Goal: Information Seeking & Learning: Find specific fact

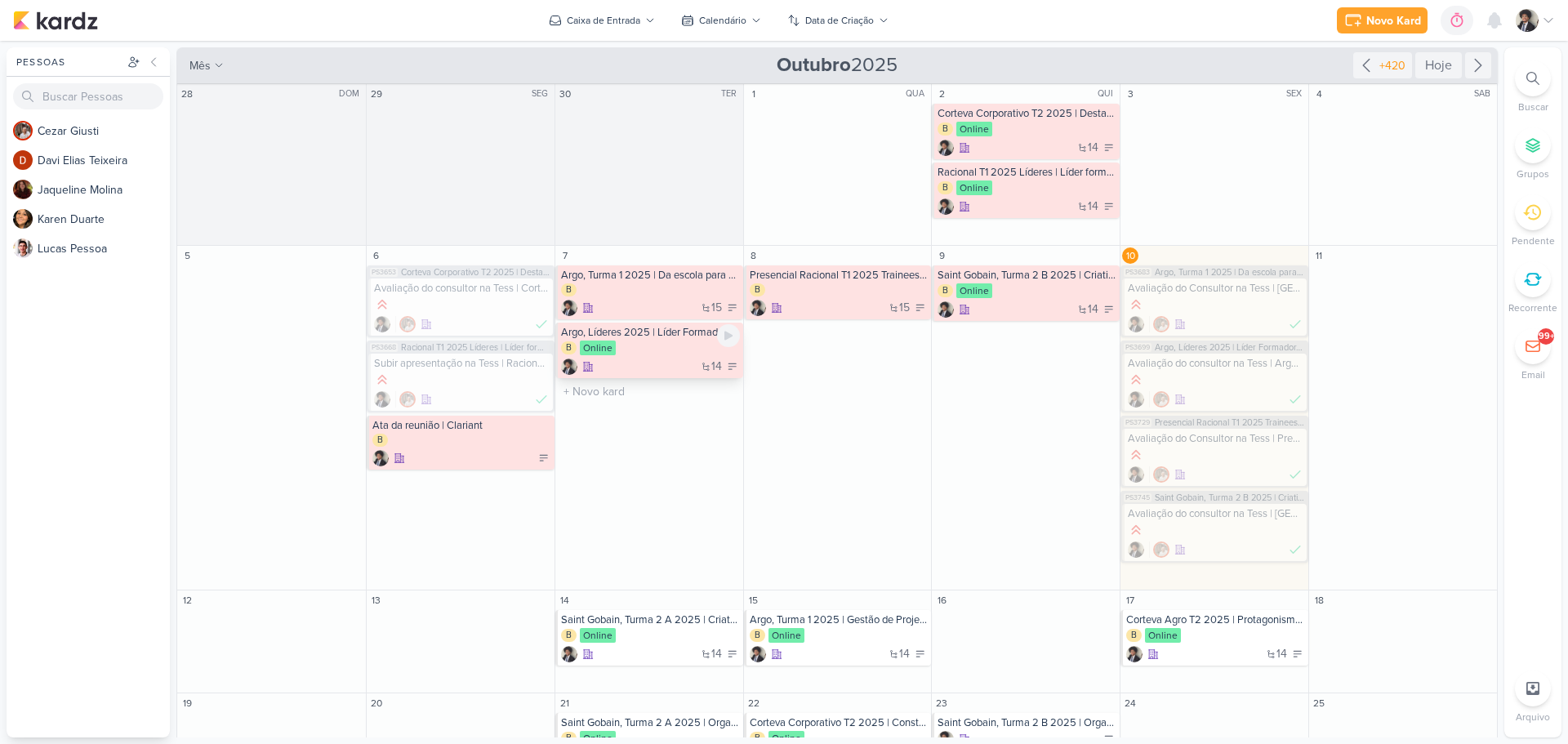
click at [669, 362] on div "14" at bounding box center [651, 367] width 179 height 17
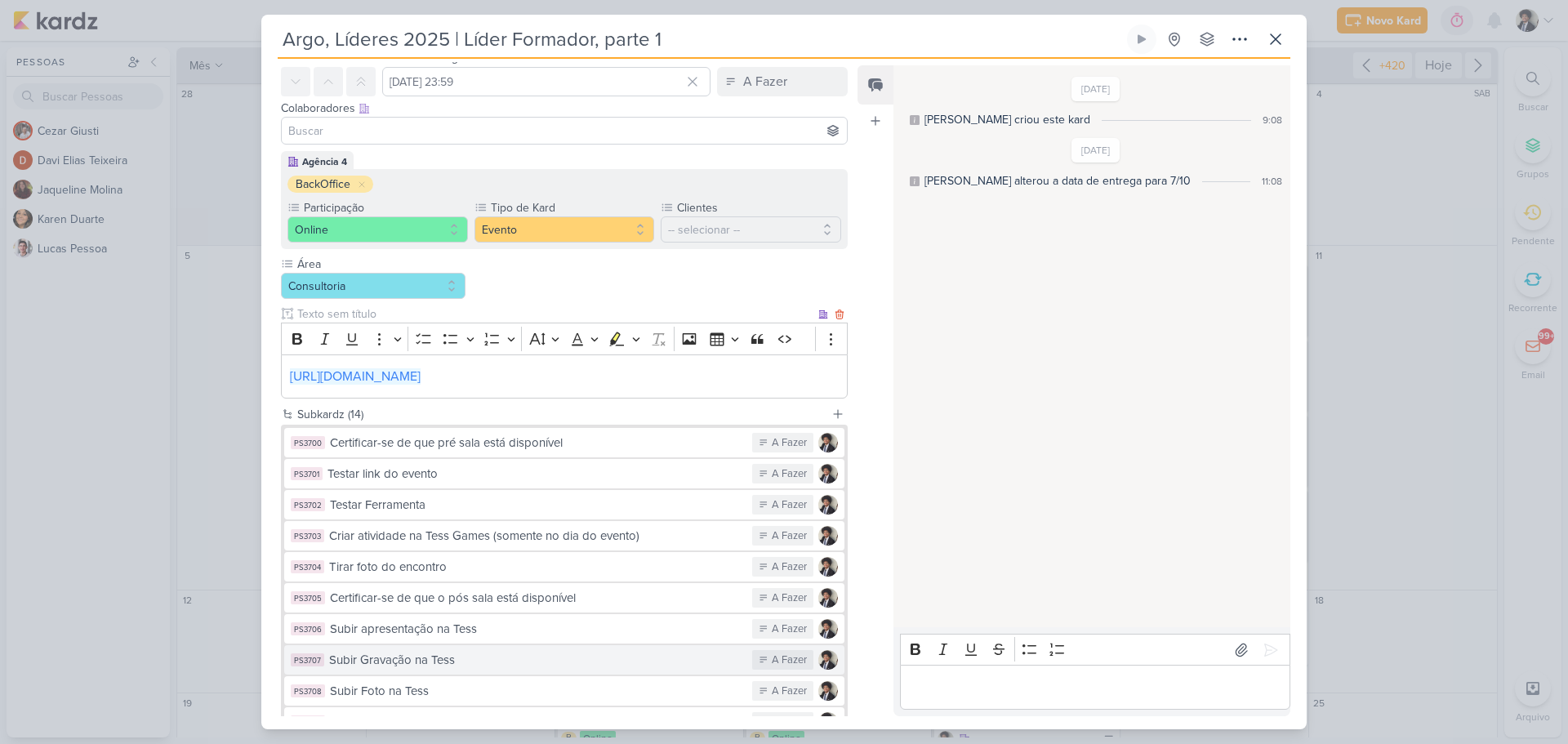
scroll to position [302, 0]
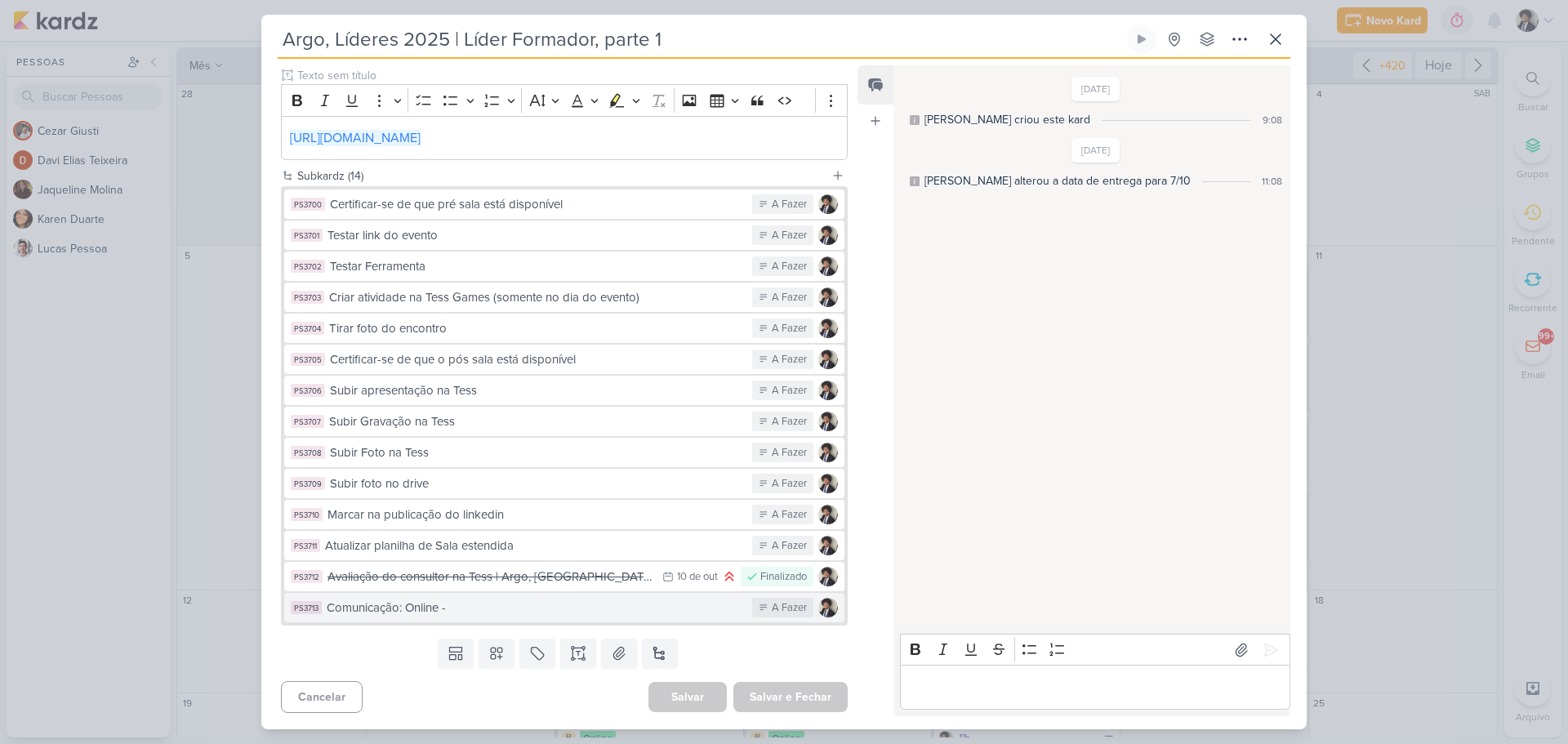
click at [545, 607] on div "Comunicação: Online -" at bounding box center [535, 608] width 417 height 18
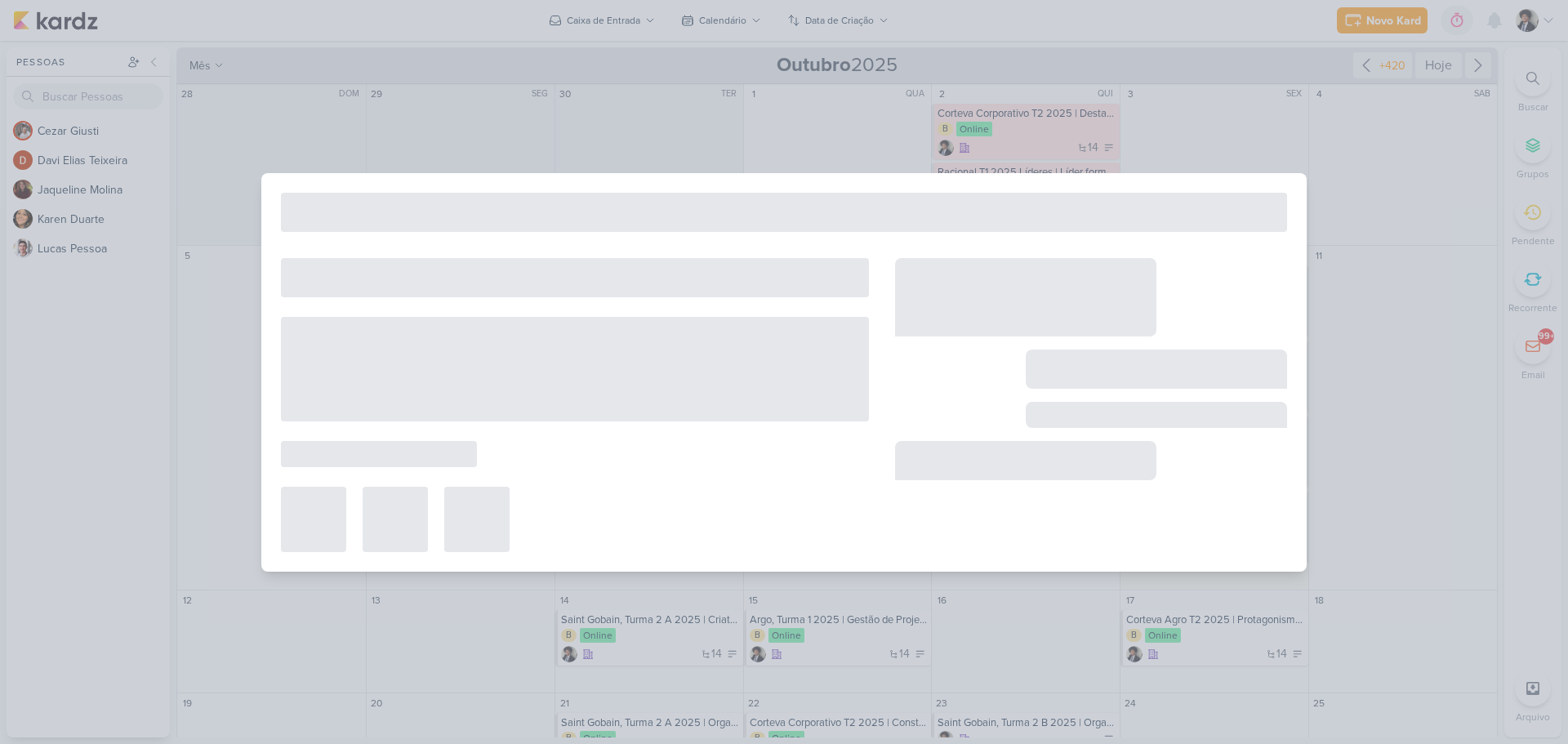
type input "Comunicação: Online -"
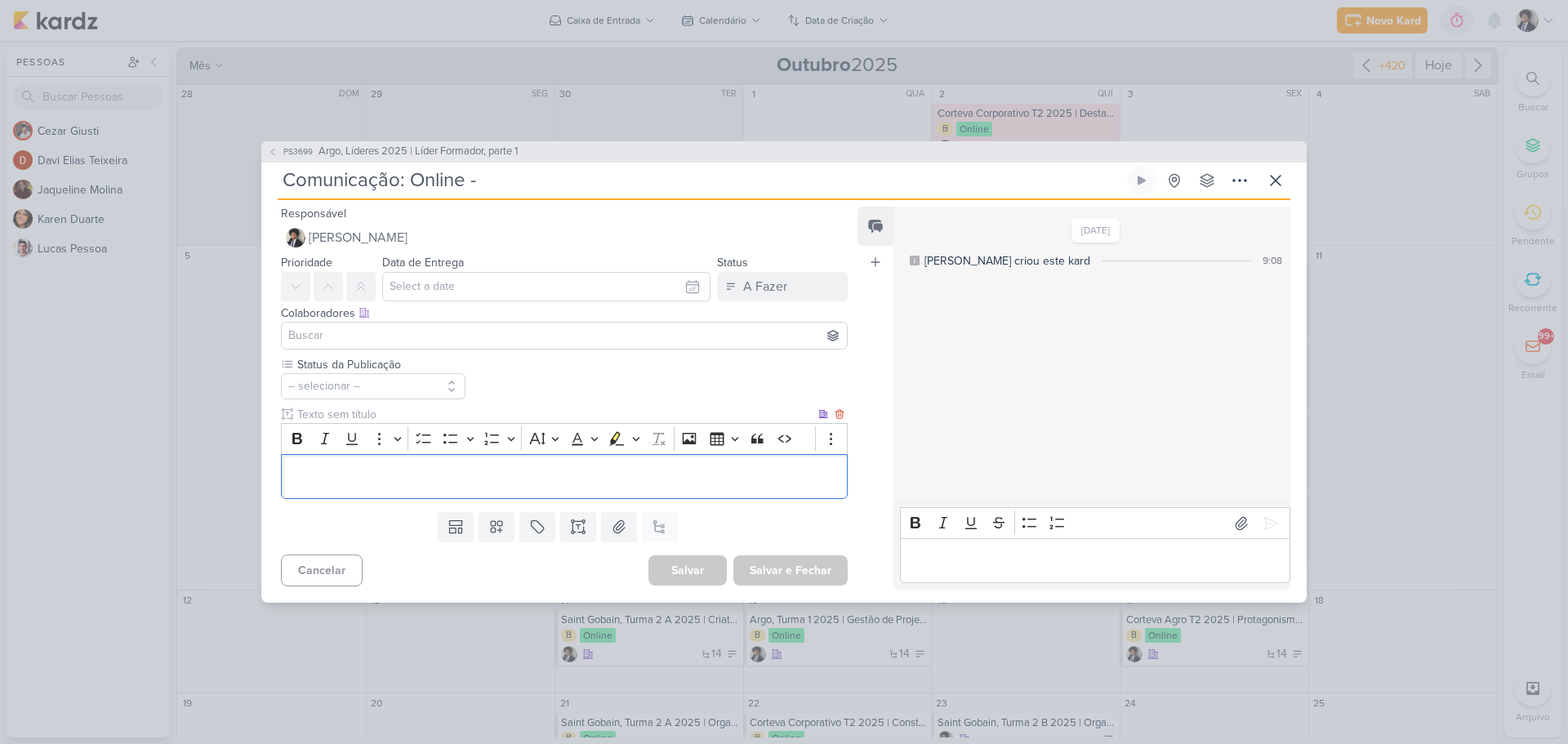
click at [442, 456] on div "Editor editing area: main" at bounding box center [564, 476] width 567 height 45
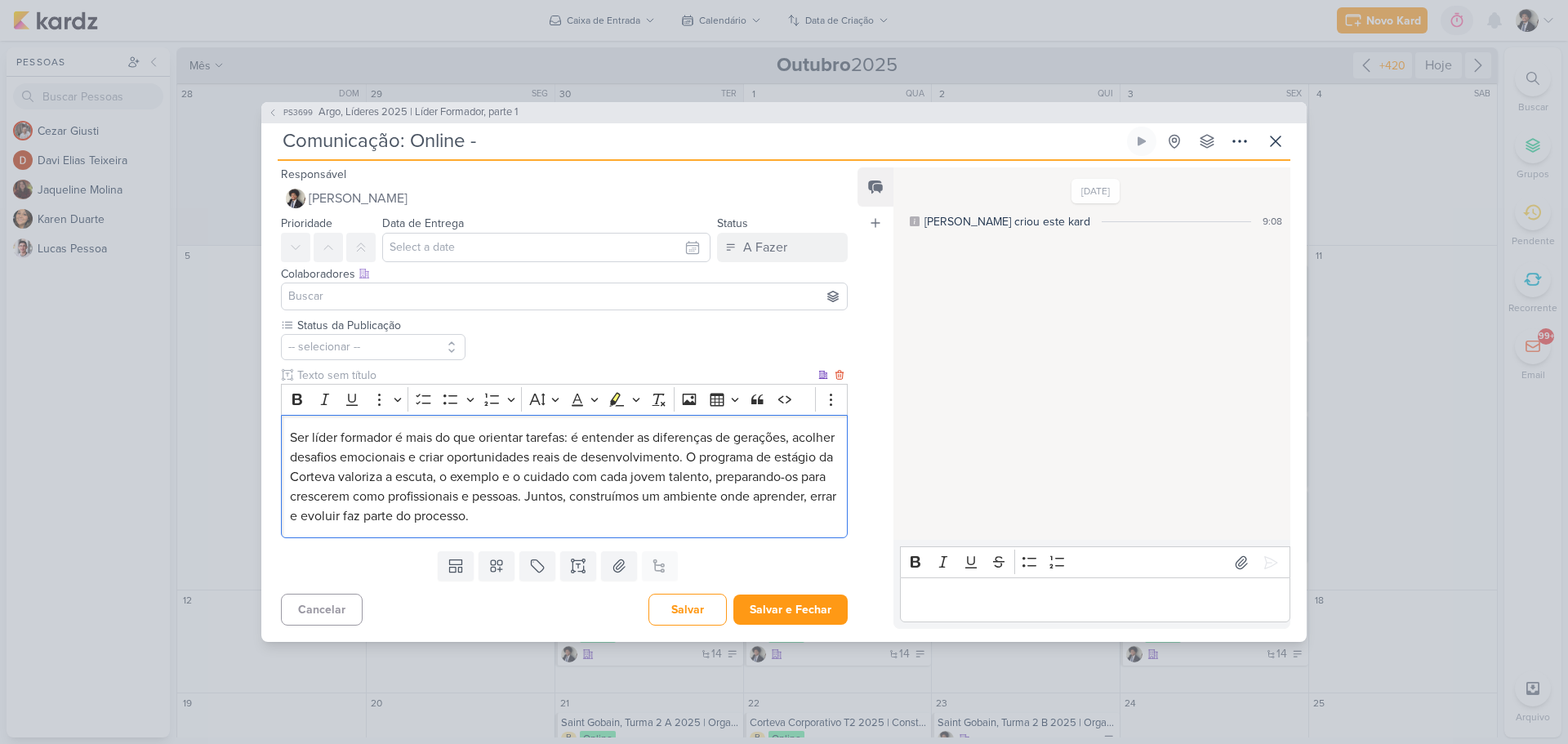
click at [736, 454] on span "Ser líder formador é mais do que orientar tarefas: é entender as diferenças de …" at bounding box center [563, 477] width 547 height 95
click at [705, 468] on p "O programa de estágio da Corteva valoriza a escuta, o exemplo e o cuidado com c…" at bounding box center [564, 497] width 548 height 59
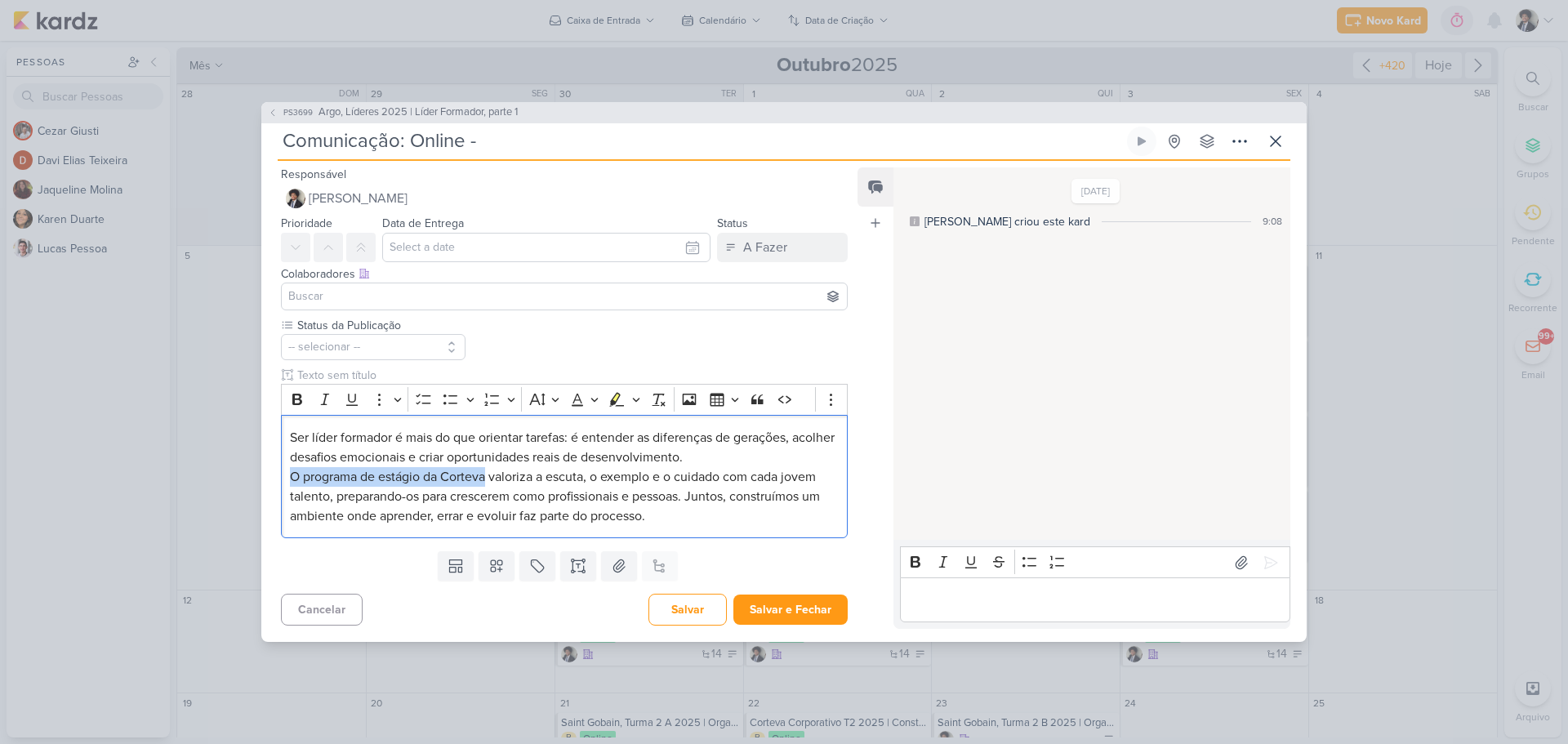
drag, startPoint x: 489, startPoint y: 477, endPoint x: 228, endPoint y: 484, distance: 261.1
click at [228, 484] on div "PS3699 Argo, Líderes 2025 | Líder Formador, parte 1 Comunicação: Online -" at bounding box center [784, 372] width 1568 height 744
drag, startPoint x: 783, startPoint y: 444, endPoint x: 773, endPoint y: 447, distance: 10.4
click at [788, 444] on span "Ser líder formador é mais do que orientar tarefas: é entender as diferenças de …" at bounding box center [562, 448] width 545 height 36
drag, startPoint x: 330, startPoint y: 459, endPoint x: 364, endPoint y: 459, distance: 34.0
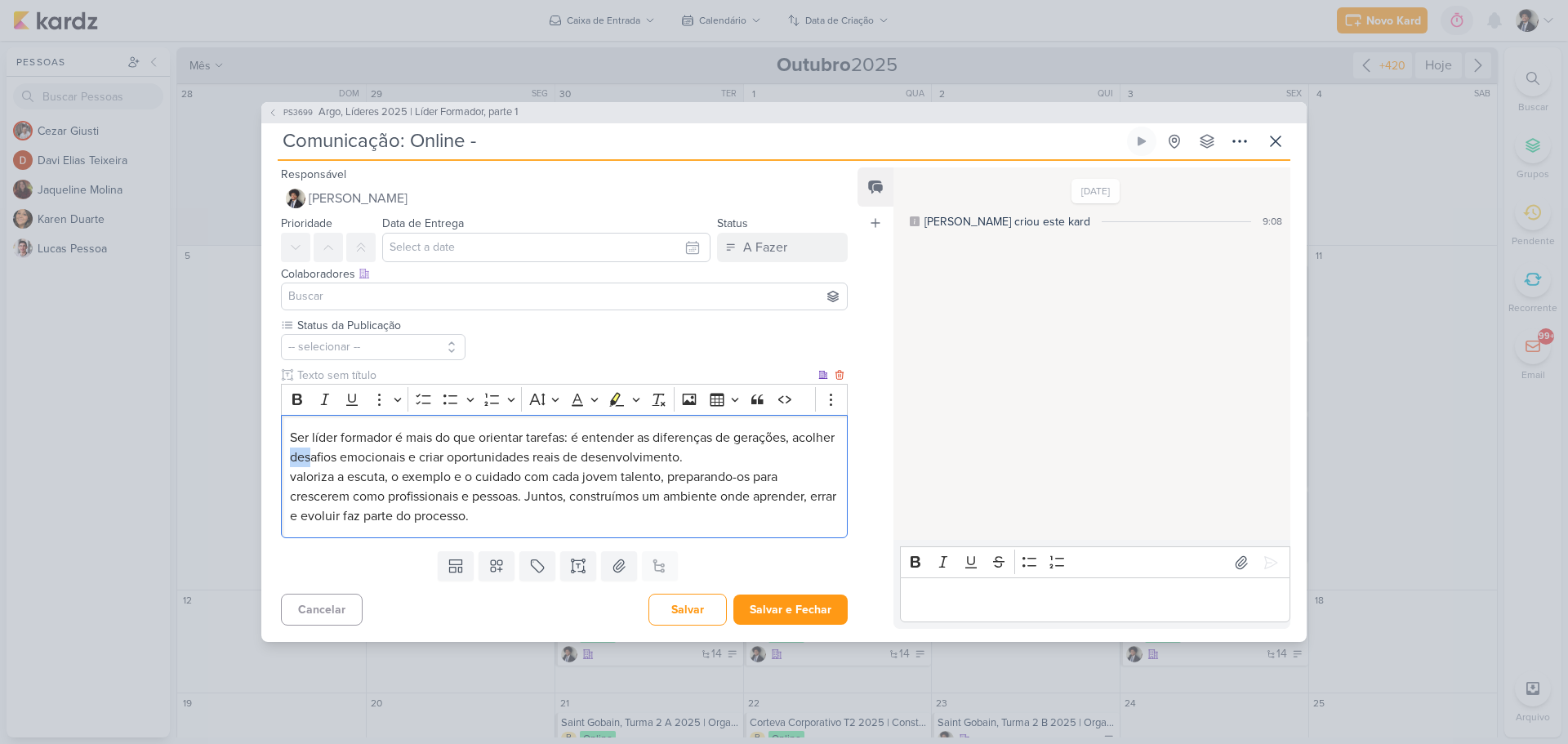
click at [364, 459] on span "Ser líder formador é mais do que orientar tarefas: é entender as diferenças de …" at bounding box center [562, 448] width 545 height 36
drag, startPoint x: 659, startPoint y: 451, endPoint x: 683, endPoint y: 451, distance: 24.0
click at [683, 451] on span "Ser líder formador é mais do que orientar tarefas: é entender as diferenças de …" at bounding box center [562, 448] width 545 height 36
click at [531, 493] on span "valoriza a escuta, o exemplo e o cuidado com cada jovem talento, preparando-os …" at bounding box center [563, 496] width 547 height 55
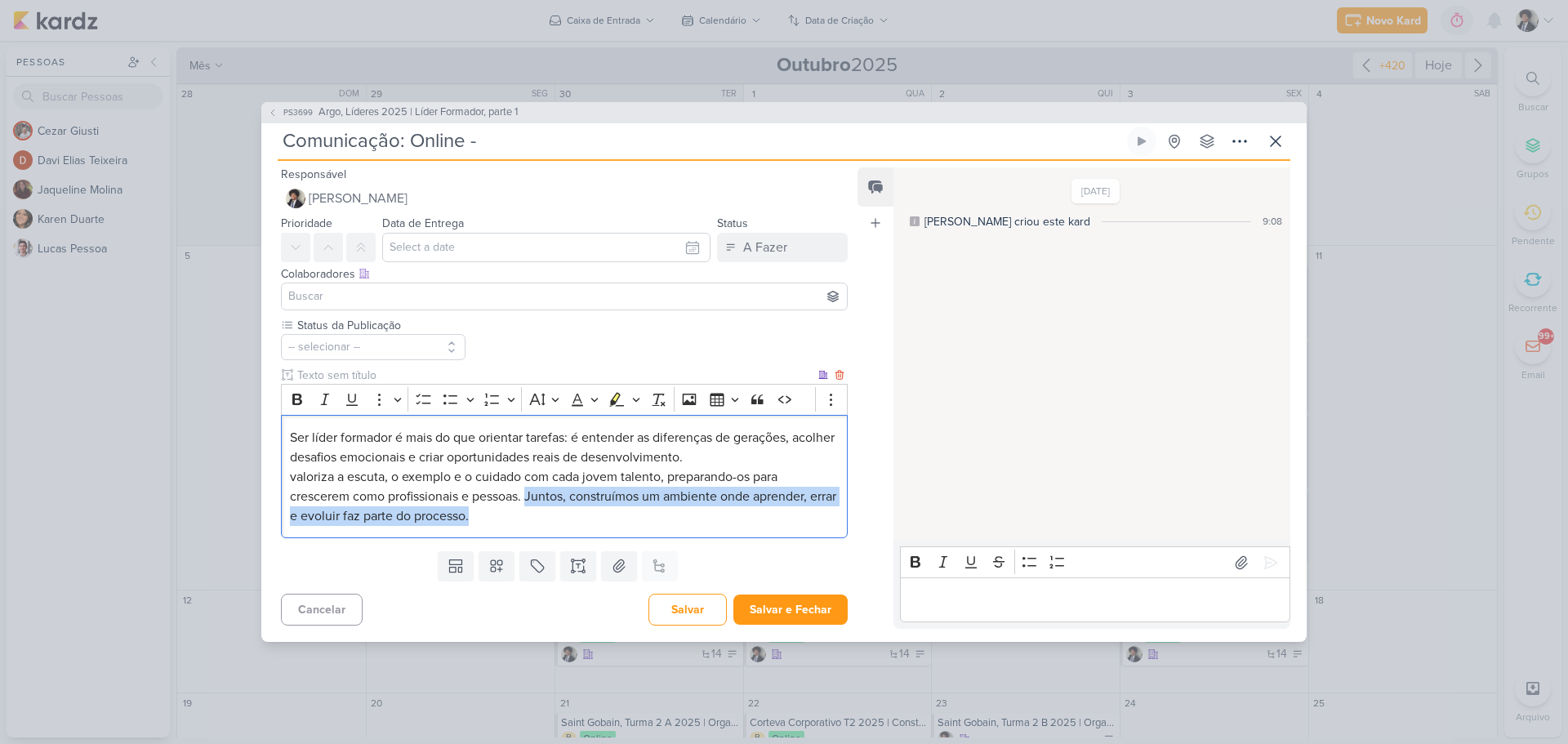
drag, startPoint x: 528, startPoint y: 496, endPoint x: 632, endPoint y: 524, distance: 107.7
click at [632, 524] on p "valoriza a escuta, o exemplo e o cuidado com cada jovem talento, preparando-os …" at bounding box center [564, 497] width 548 height 59
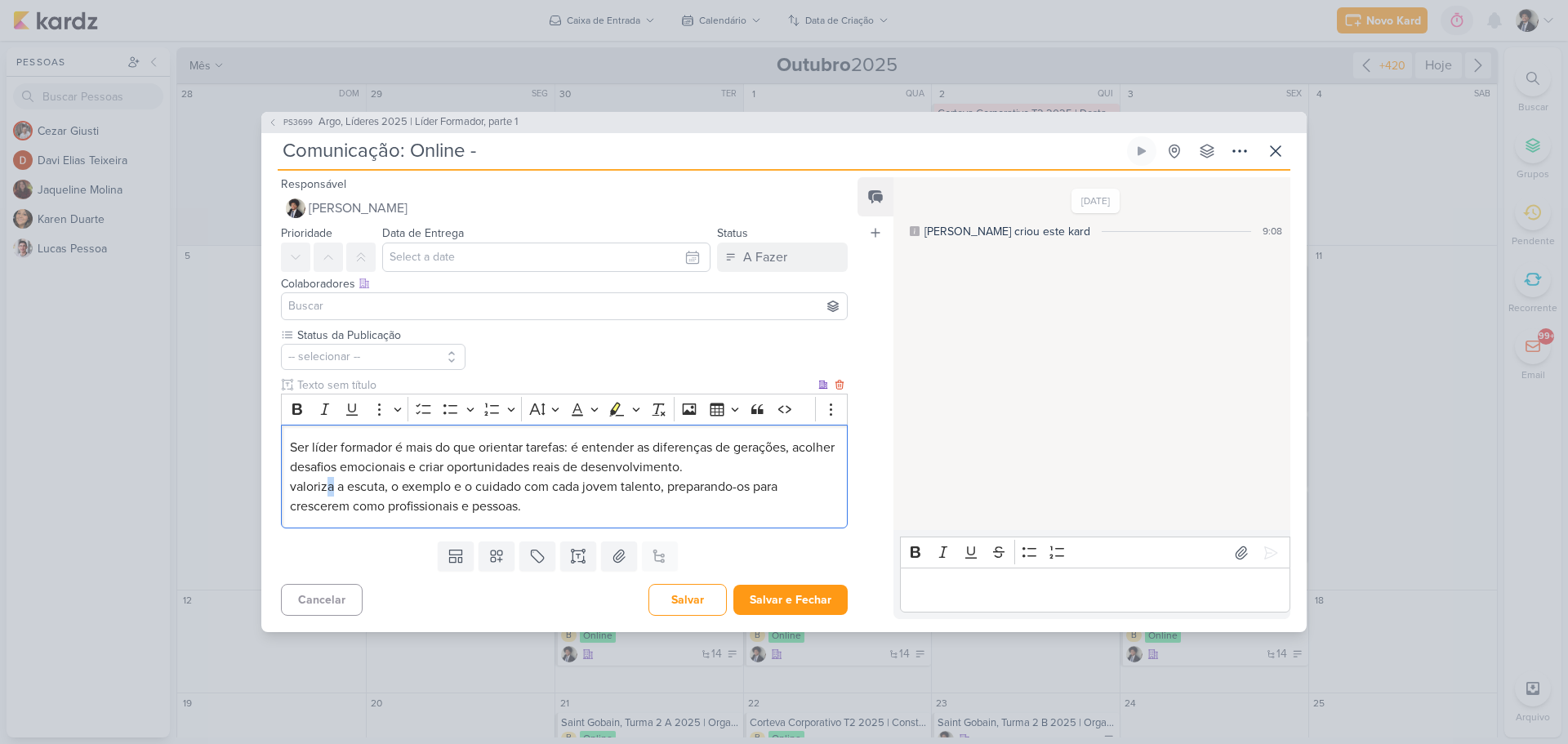
click at [330, 485] on span "valoriza a escuta, o exemplo e o cuidado com cada jovem talento, preparando-os …" at bounding box center [534, 496] width 488 height 36
click at [301, 491] on span "valoriza a escuta, o exemplo e o cuidado com cada jovem talento, preparando-os …" at bounding box center [534, 496] width 488 height 36
click at [294, 488] on span "a escuta, o exemplo e o cuidado com cada jovem talento, preparando-os para cres…" at bounding box center [559, 496] width 538 height 36
click at [658, 490] on span "A escuta, o exemplo e o cuidado com cada jovem talento, preparando-os para cres…" at bounding box center [559, 496] width 540 height 36
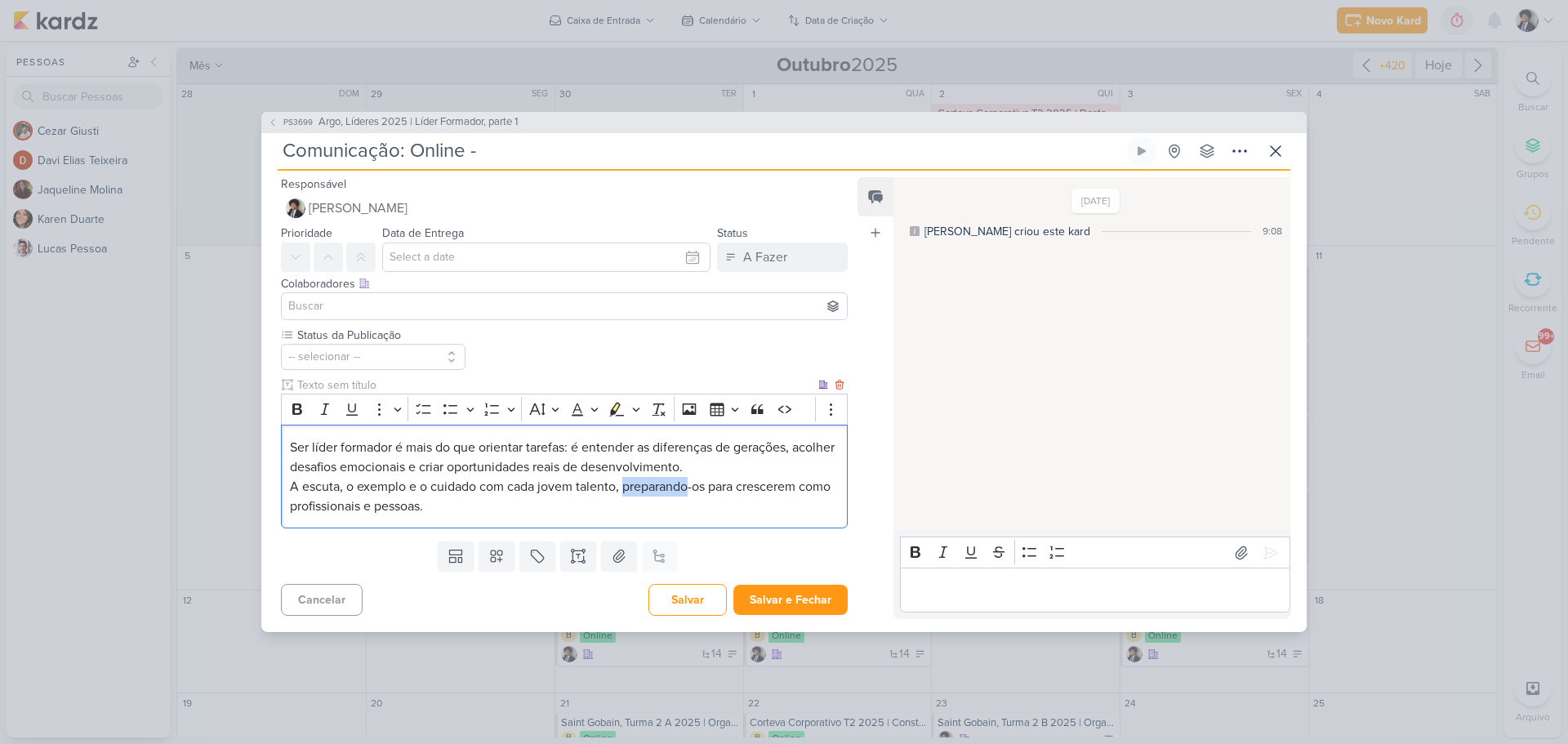
click at [658, 490] on span "A escuta, o exemplo e o cuidado com cada jovem talento, preparando-os para cres…" at bounding box center [559, 496] width 540 height 36
click at [660, 489] on span "A escuta, o exemplo e o cuidado com cada jovem talento, preparando-os para cres…" at bounding box center [559, 496] width 540 height 36
click at [688, 489] on span "A escuta, o exemplo e o cuidado com cada jovem talento, preparando-os para cres…" at bounding box center [559, 496] width 540 height 36
click at [456, 505] on p "A escuta, o exemplo e o cuidado com cada jovem talento, prepara-os para crescer…" at bounding box center [564, 496] width 548 height 40
click at [432, 505] on p "A escuta, o exemplo e o cuidado com cada jovem talento, prepara-os para crescer…" at bounding box center [564, 496] width 548 height 40
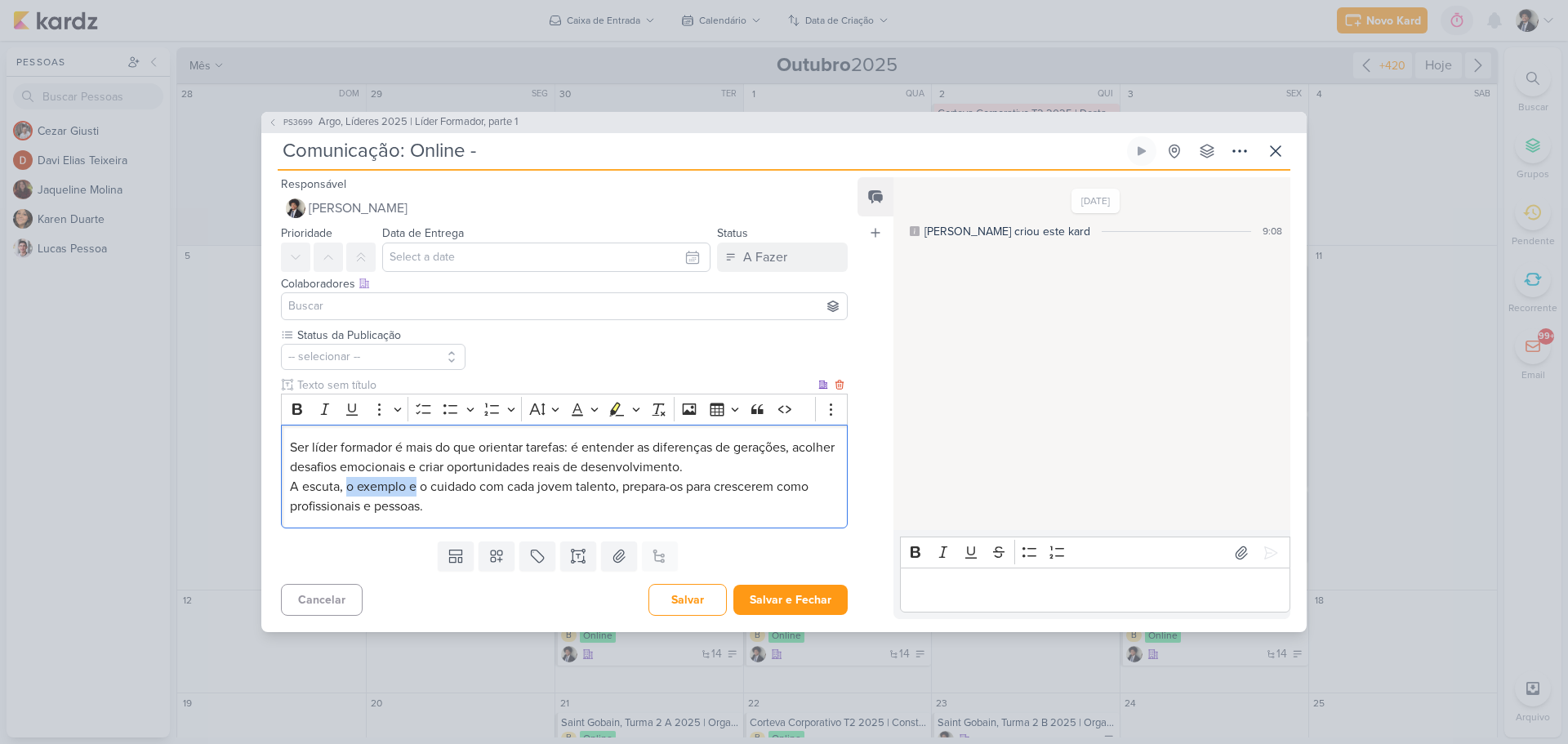
drag, startPoint x: 347, startPoint y: 485, endPoint x: 423, endPoint y: 487, distance: 76.0
click at [419, 488] on span "A escuta, o exemplo e o cuidado com cada jovem talento, prepara-os para crescer…" at bounding box center [549, 496] width 519 height 36
click at [424, 486] on span "A escuta, o exemplo e o cuidado com cada jovem talento, prepara-os para crescer…" at bounding box center [549, 496] width 519 height 36
click at [755, 471] on p "Ser líder formador é mais do que orientar tarefas: é entender as diferenças de …" at bounding box center [564, 458] width 548 height 40
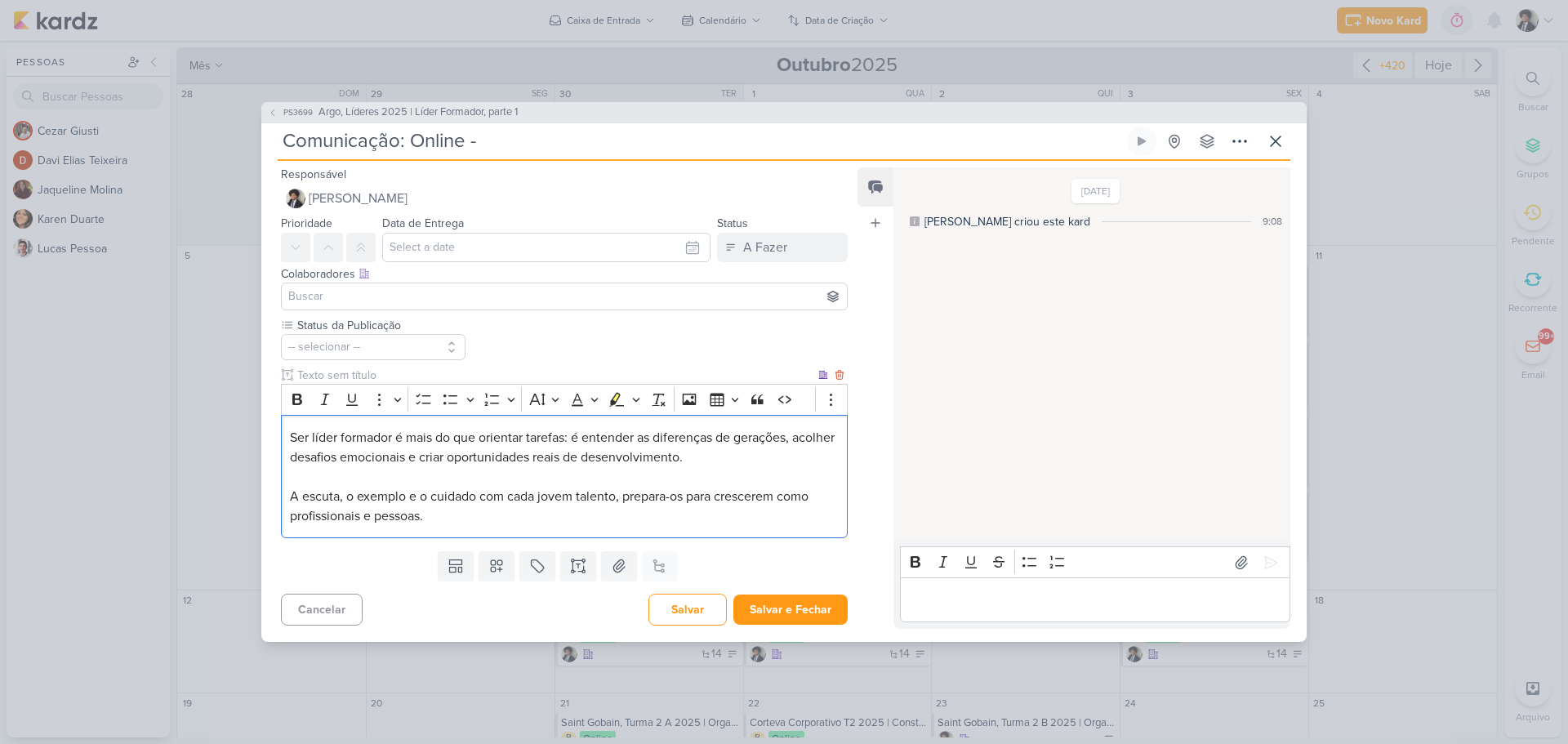
click at [649, 497] on span "A escuta, o exemplo e o cuidado com cada jovem talento, prepara-os para crescer…" at bounding box center [549, 506] width 519 height 36
click at [643, 497] on span "A escuta, o exemplo e o cuidado com cada jovem talento, prepara-os para crescer…" at bounding box center [549, 506] width 519 height 36
drag, startPoint x: 622, startPoint y: 494, endPoint x: 671, endPoint y: 499, distance: 49.3
click at [671, 499] on span "A escuta, o exemplo e o cuidado com cada jovem talento, prepara-os para crescer…" at bounding box center [549, 506] width 519 height 36
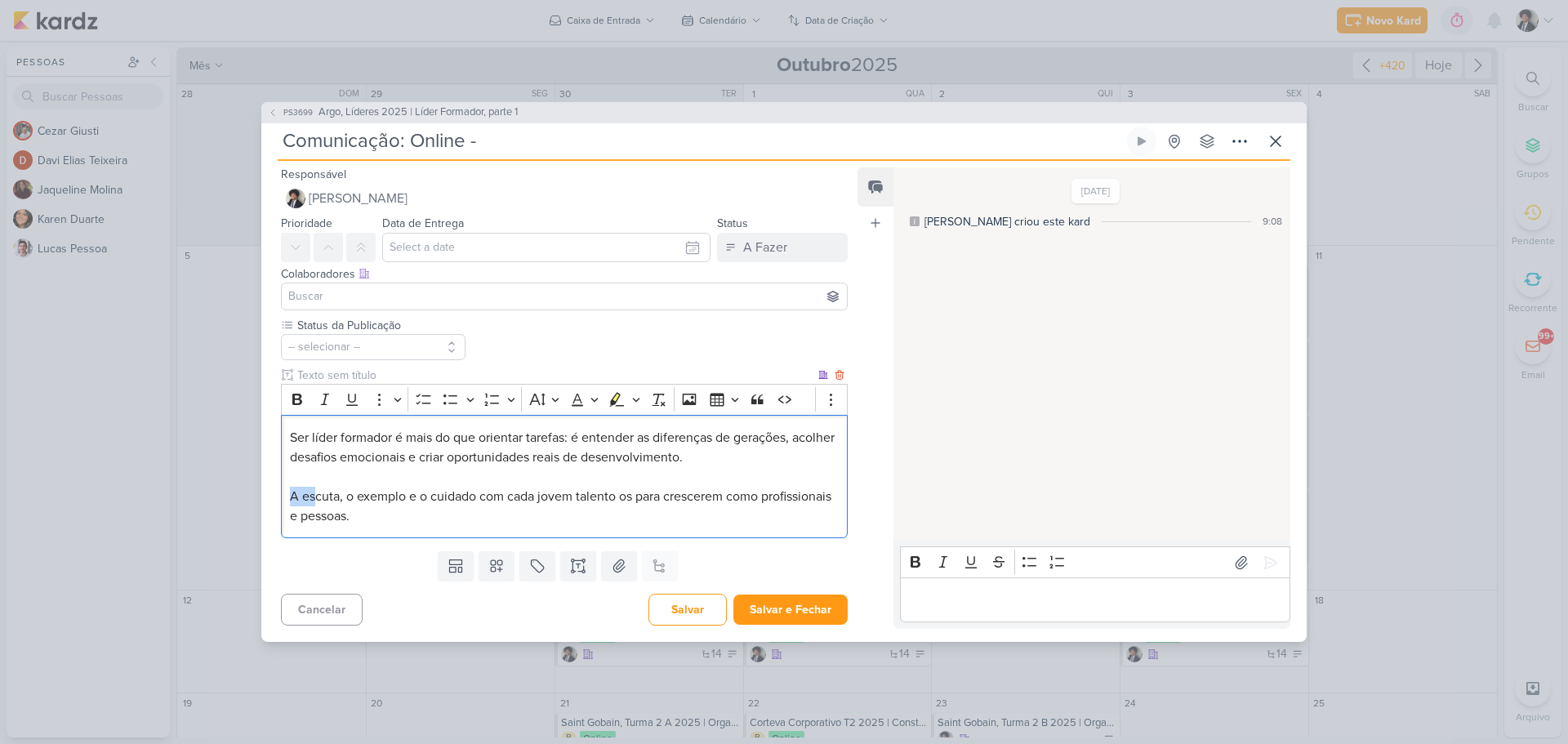
drag, startPoint x: 287, startPoint y: 498, endPoint x: 347, endPoint y: 498, distance: 60.0
click at [329, 498] on div "Ser líder formador é mais do que orientar tarefas: é entender as diferenças de …" at bounding box center [564, 477] width 567 height 123
click at [375, 500] on span "A escuta, o exemplo e o cuidado com cada jovem talento os para crescerem como p…" at bounding box center [560, 506] width 541 height 36
click at [290, 490] on p "A escuta, o exemplo e o cuidado com cada jovem talento os para crescerem como p…" at bounding box center [564, 506] width 548 height 40
drag, startPoint x: 291, startPoint y: 494, endPoint x: 341, endPoint y: 494, distance: 50.0
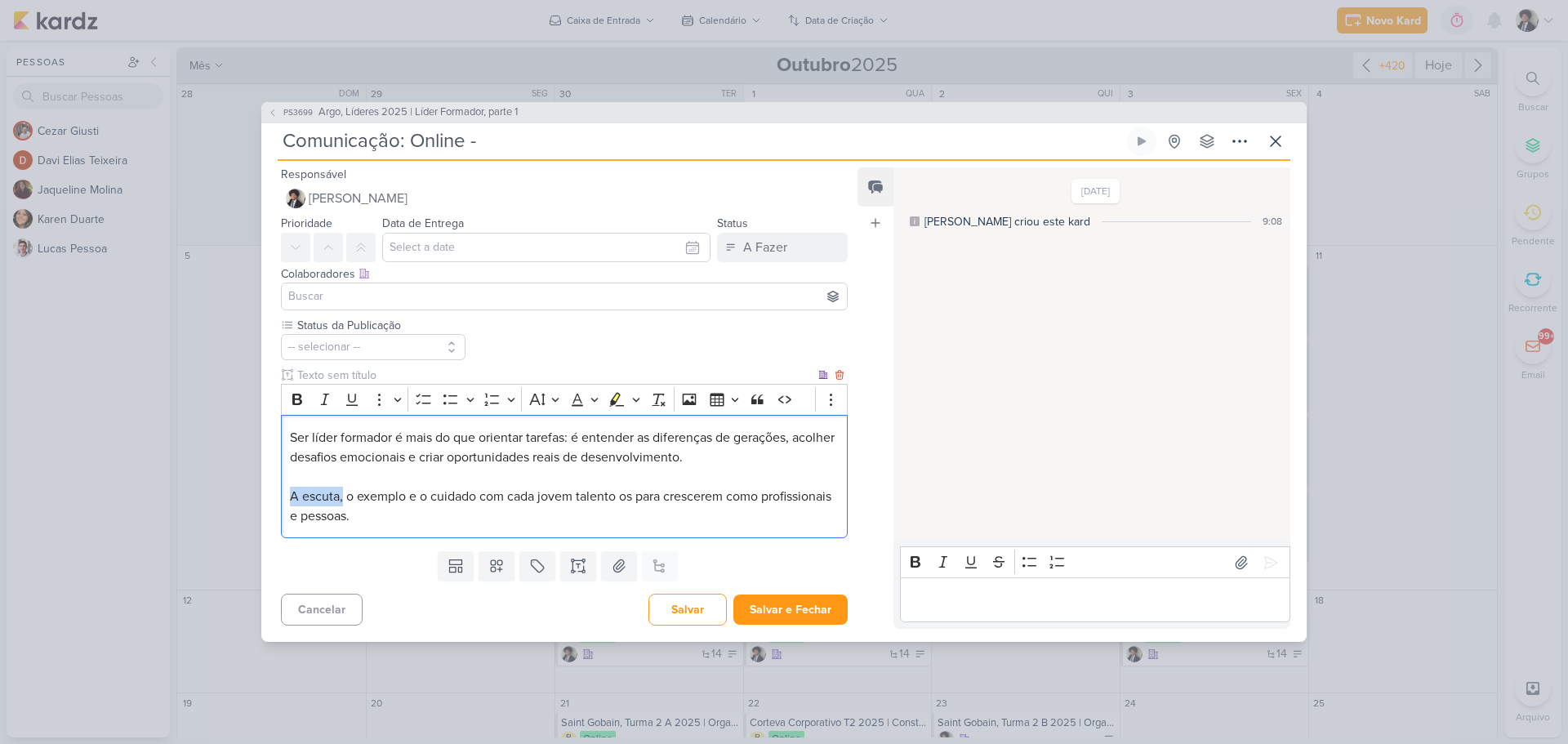
click at [341, 494] on span "A escuta, o exemplo e o cuidado com cada jovem talento os para crescerem como p…" at bounding box center [560, 506] width 541 height 36
click at [340, 494] on span "A escuta, o exemplo e o cuidado com cada jovem talento os para crescerem como p…" at bounding box center [560, 506] width 541 height 36
drag, startPoint x: 290, startPoint y: 494, endPoint x: 336, endPoint y: 492, distance: 46.0
click at [338, 494] on span "A escuta, o exemplo e o cuidado com cada jovem talento os para crescerem como p…" at bounding box center [560, 506] width 541 height 36
click at [336, 492] on span "A escuta, o exemplo e o cuidado com cada jovem talento os para crescerem como p…" at bounding box center [560, 506] width 541 height 36
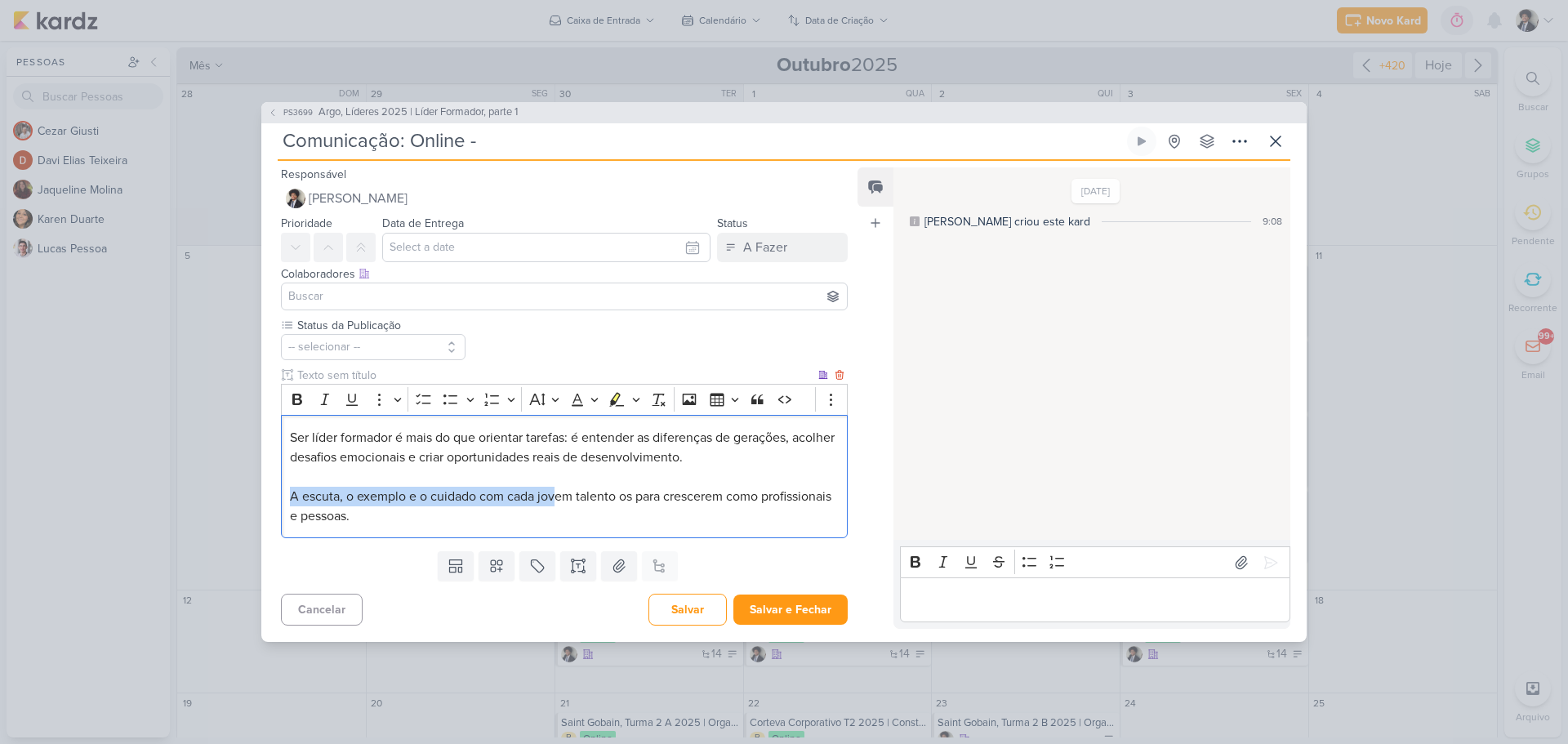
drag, startPoint x: 288, startPoint y: 491, endPoint x: 555, endPoint y: 498, distance: 267.1
click at [555, 498] on div "Ser líder formador é mais do que orientar tarefas: é entender as diferenças de …" at bounding box center [564, 477] width 567 height 123
click at [555, 498] on span "A escuta, o exemplo e o cuidado com cada jovem talento os para crescerem como p…" at bounding box center [560, 506] width 541 height 36
click at [622, 495] on span "A escuta, o exemplo e o cuidado com cada jovem talento os para crescerem como p…" at bounding box center [560, 506] width 541 height 36
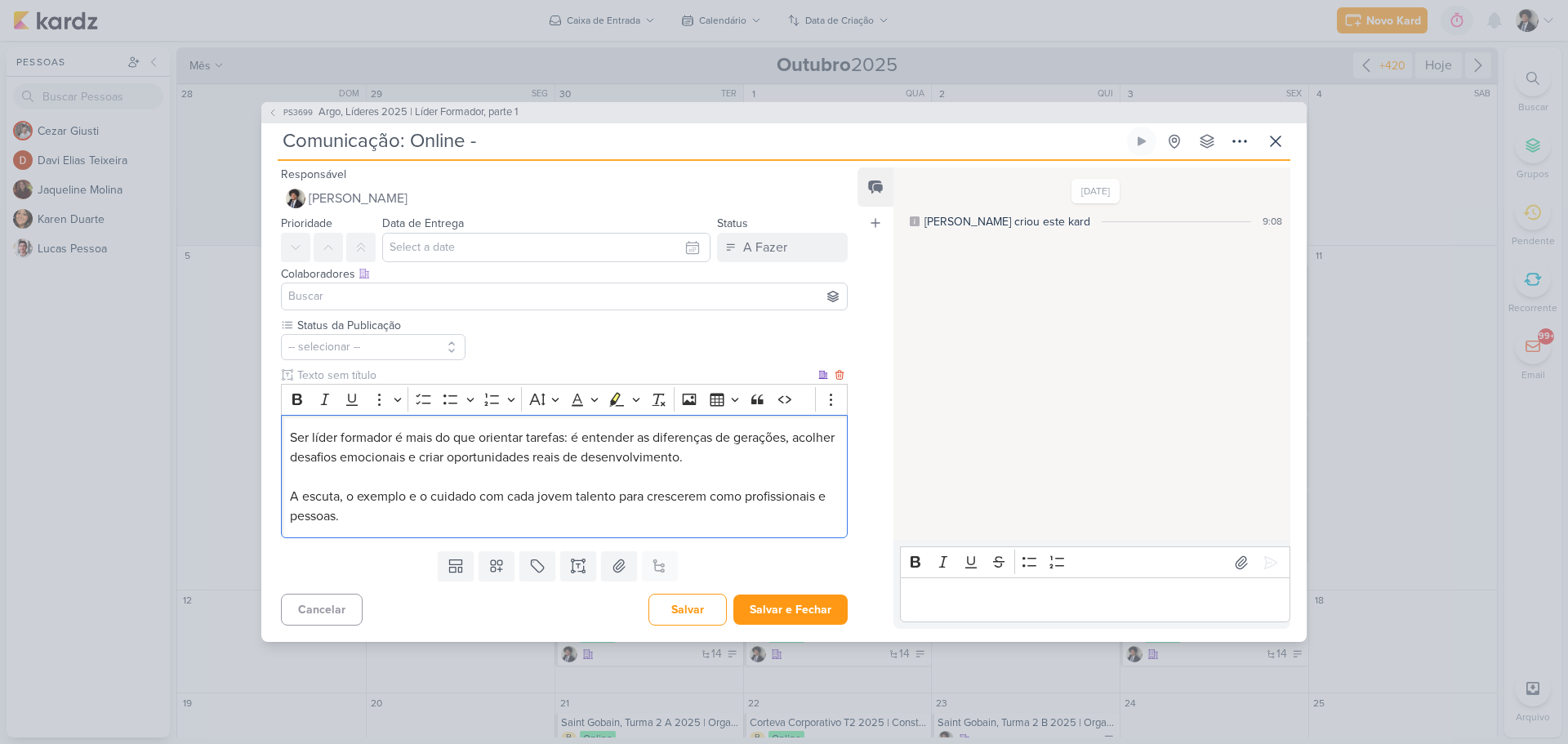
click at [633, 496] on span "A escuta, o exemplo e o cuidado com cada jovem talento para crescerem como prof…" at bounding box center [558, 506] width 536 height 36
drag, startPoint x: 740, startPoint y: 502, endPoint x: 773, endPoint y: 506, distance: 33.2
click at [741, 502] on span "A escuta, o exemplo e o cuidado com cada jovem talento os ajuda a crescerem com…" at bounding box center [532, 506] width 484 height 36
click at [507, 517] on p "A escuta, o exemplo e o cuidado com cada jovem talento os ajuda a crescer como …" at bounding box center [564, 506] width 548 height 40
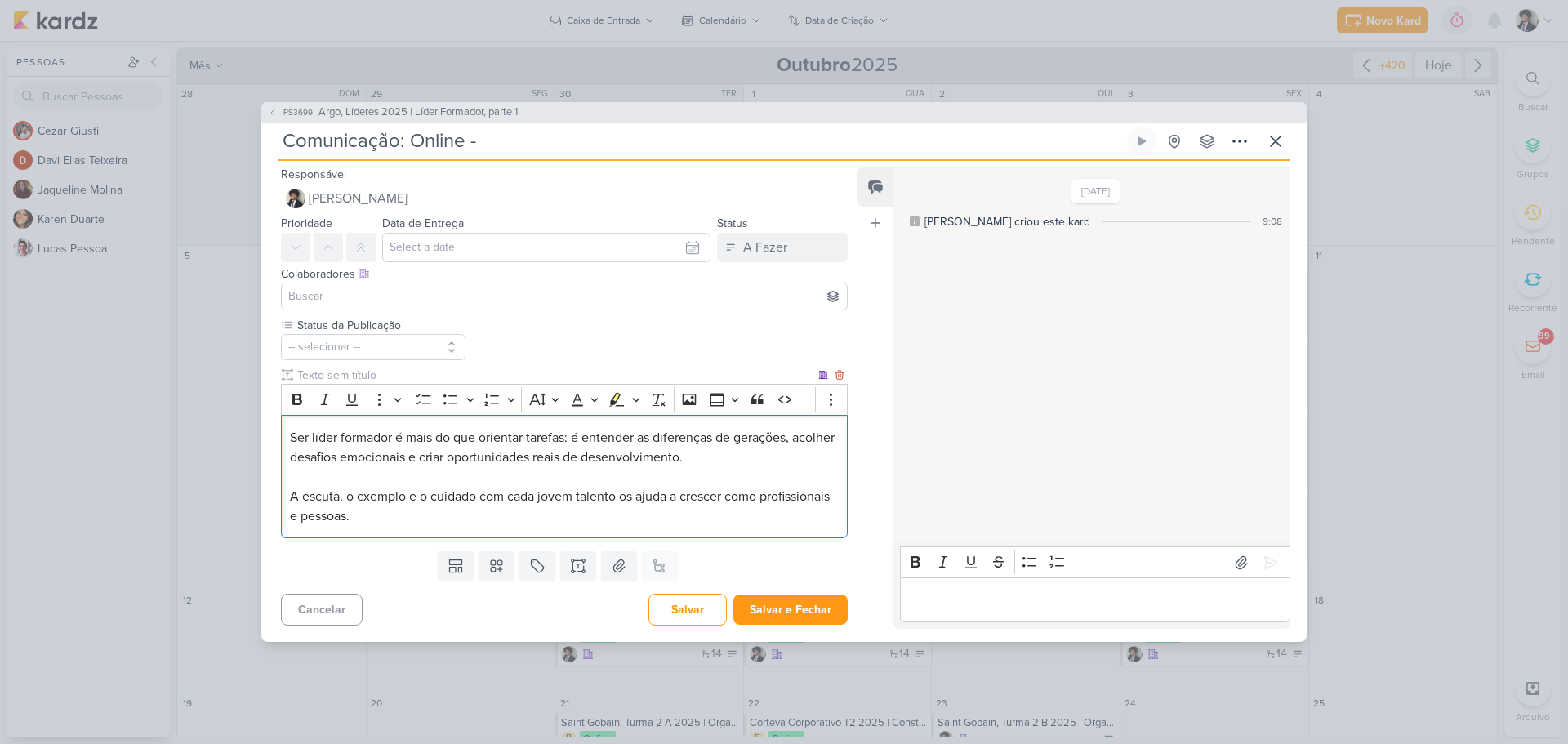
click at [293, 437] on span "Ser líder formador é mais do que orientar tarefas: é entender as diferenças de …" at bounding box center [562, 448] width 545 height 36
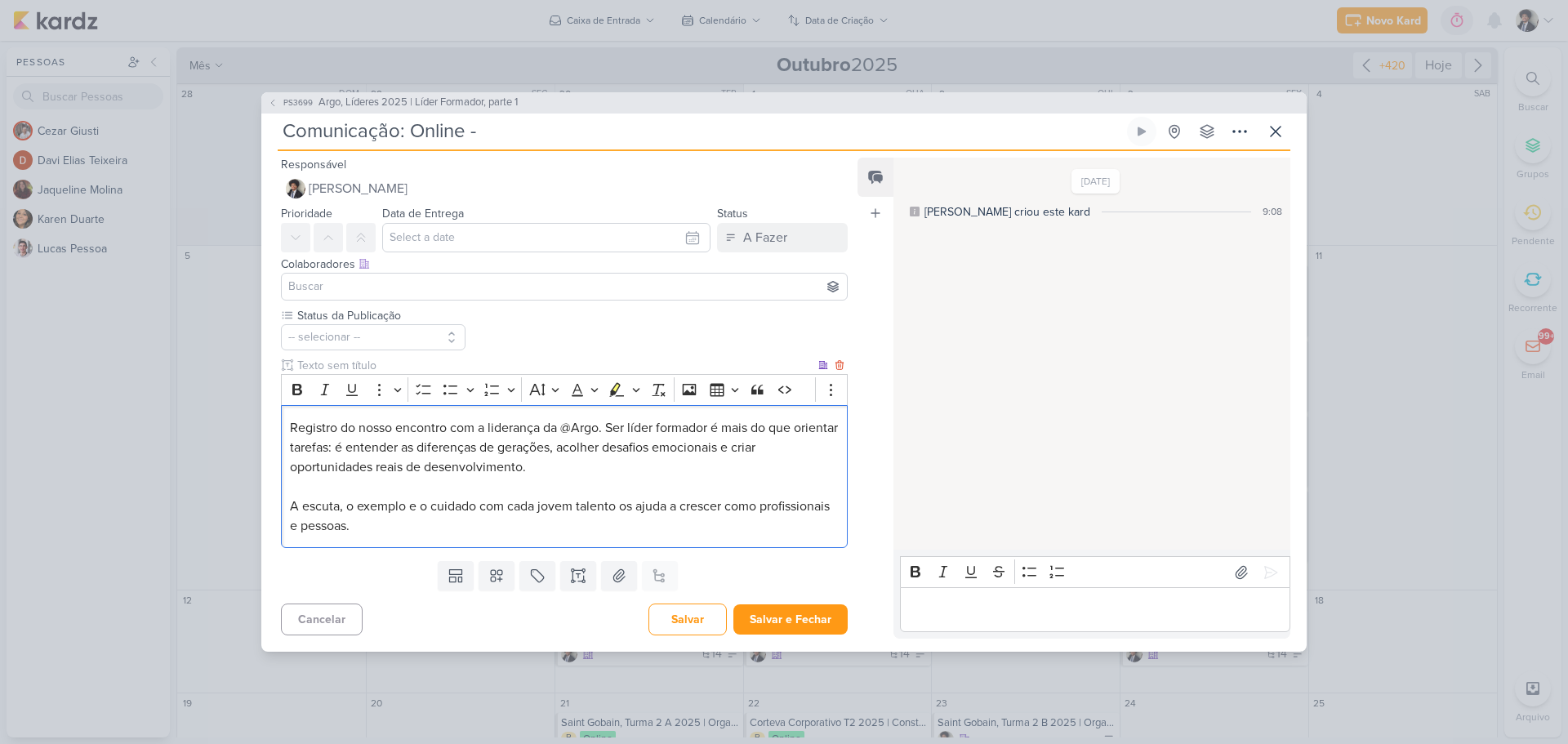
drag, startPoint x: 291, startPoint y: 429, endPoint x: 446, endPoint y: 533, distance: 186.7
click at [446, 533] on div "Registro do nosso encontro com a liderança da @Argo. Ser líder formador é mais …" at bounding box center [564, 476] width 567 height 143
copy div "Registro do nosso encontro com a liderança da @Argo. Ser líder formador é mais …"
click at [463, 524] on p "A escuta, o exemplo e o cuidado com cada jovem talento os ajuda a crescer como …" at bounding box center [564, 517] width 548 height 40
drag, startPoint x: 452, startPoint y: 530, endPoint x: 268, endPoint y: 422, distance: 213.4
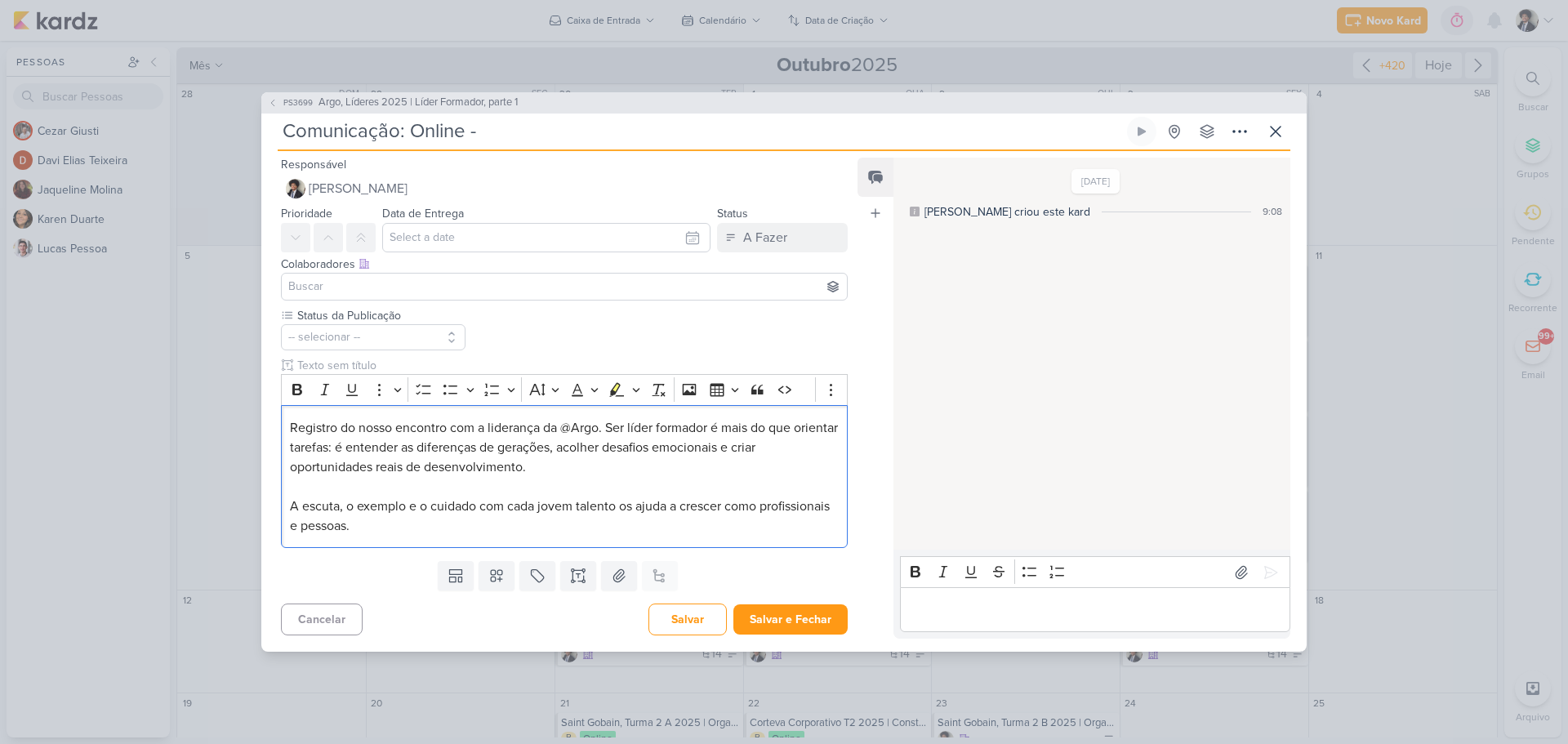
click at [265, 420] on div "Status da Publicação -- selecionar --" at bounding box center [558, 431] width 593 height 248
copy div "Registro do nosso encontro com a liderança da @Argo. Ser líder formador é mais …"
click at [359, 464] on span "Registro do nosso encontro com a liderança da @Argo. Ser líder formador é mais …" at bounding box center [563, 448] width 548 height 55
click at [288, 430] on div "Registro do nosso encontro com a liderança da @Argo. Ser líder formador é mais …" at bounding box center [564, 476] width 567 height 143
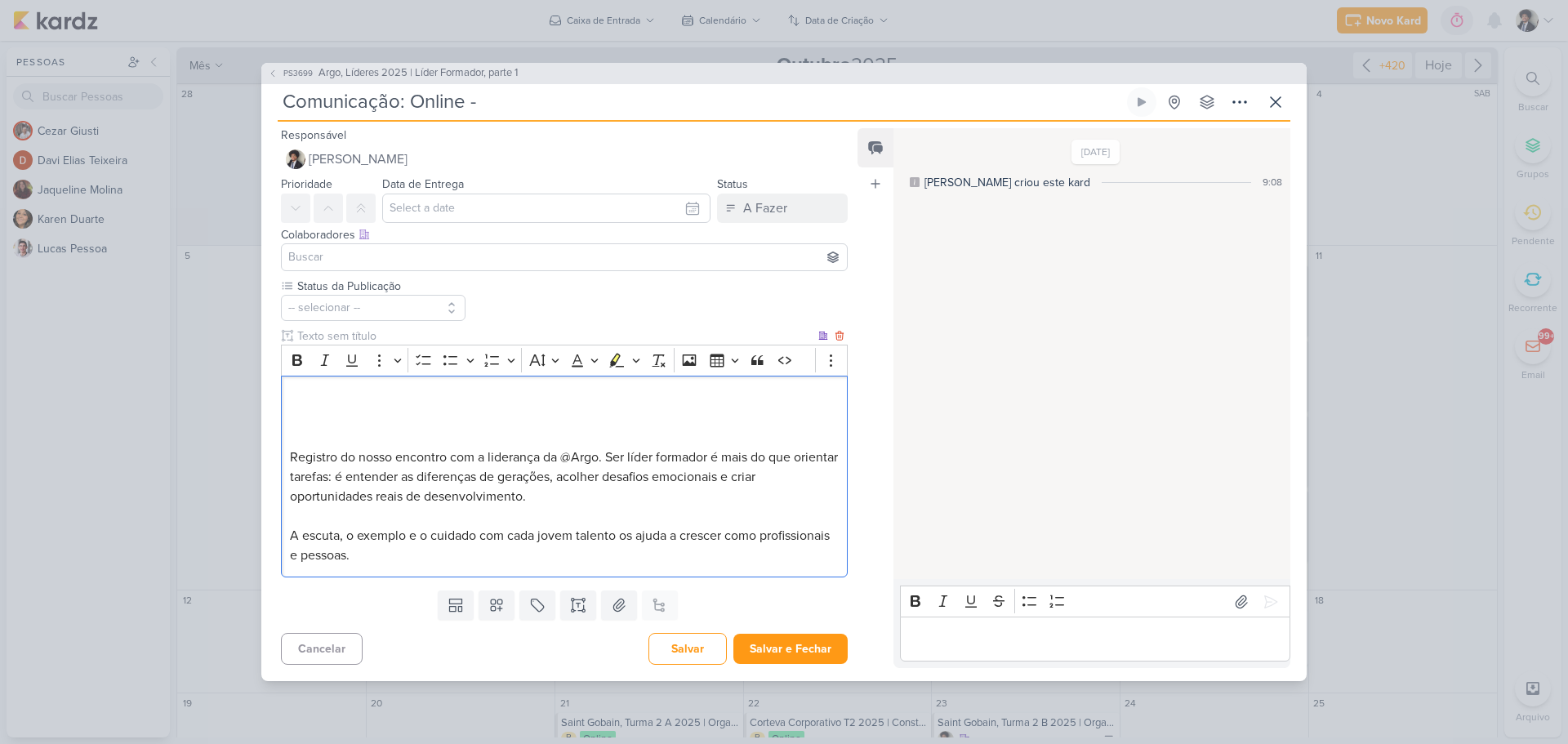
click at [315, 403] on p "Editor editing area: main" at bounding box center [564, 398] width 548 height 19
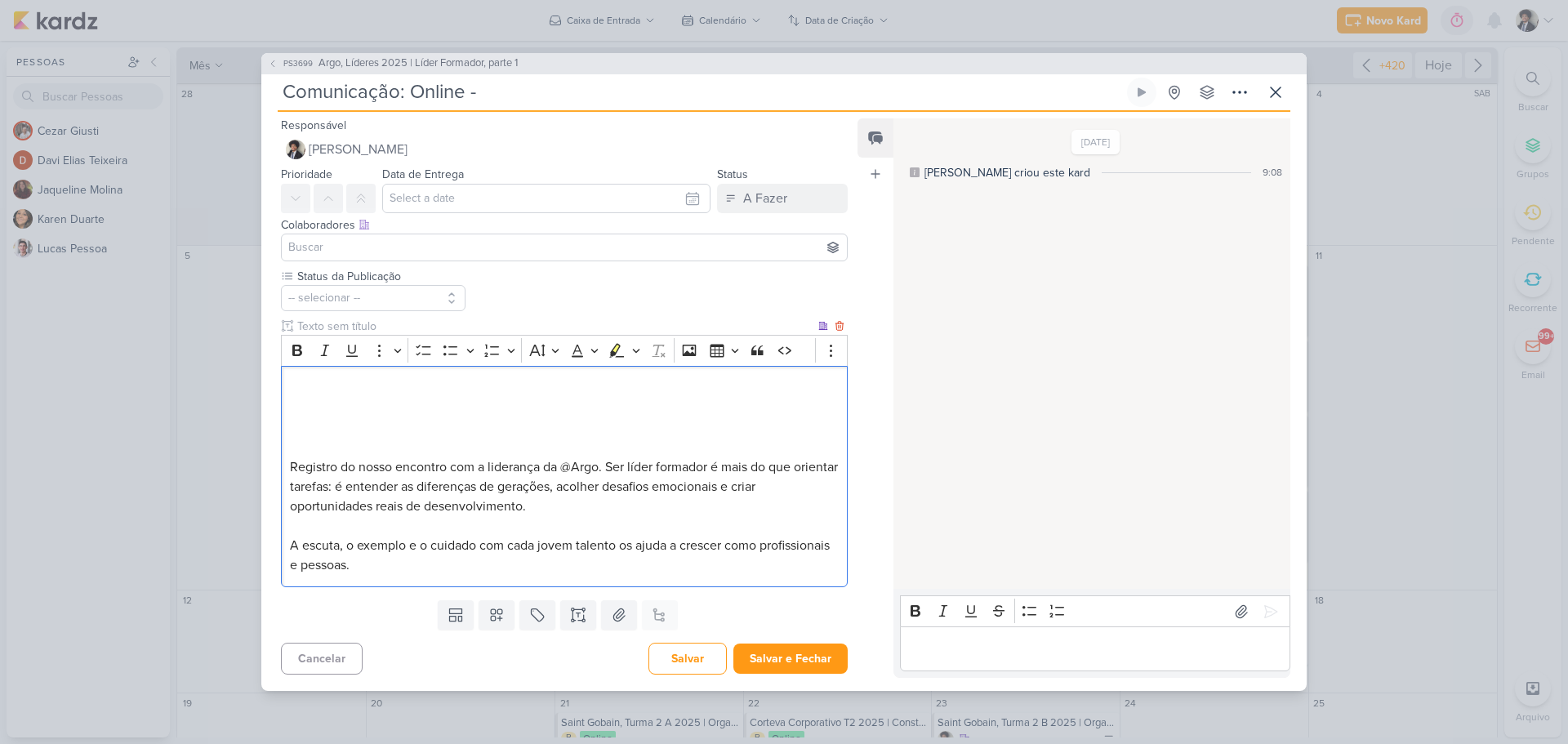
click at [394, 391] on p "Editor editing area: main" at bounding box center [564, 389] width 548 height 19
drag, startPoint x: 458, startPoint y: 566, endPoint x: 217, endPoint y: 355, distance: 320.3
click at [217, 355] on div "PS3699 Argo, Líderes 2025 | Líder Formador, parte 1 Comunicação: Online -" at bounding box center [784, 372] width 1568 height 744
copy div "[URL][DOMAIN_NAME] Registro do nosso encontro com a liderança da @Argo. Ser líd…"
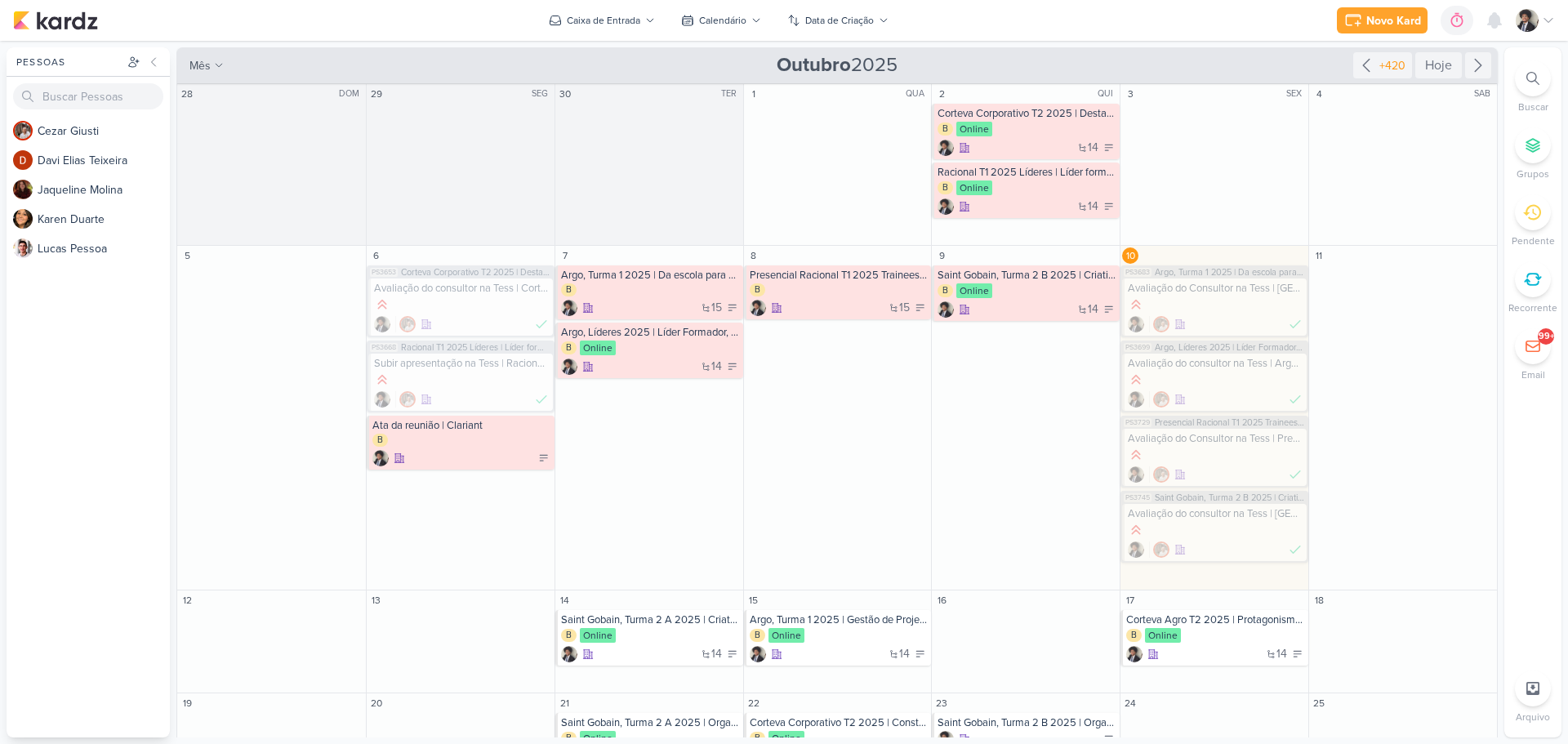
click at [1019, 19] on div "Novo Kard Ctrl + k 0h0m Sessão desligada... Hoje 0h0m Semana 0h0m Mês 0h0m" at bounding box center [783, 20] width 1541 height 41
